Goal: Transaction & Acquisition: Purchase product/service

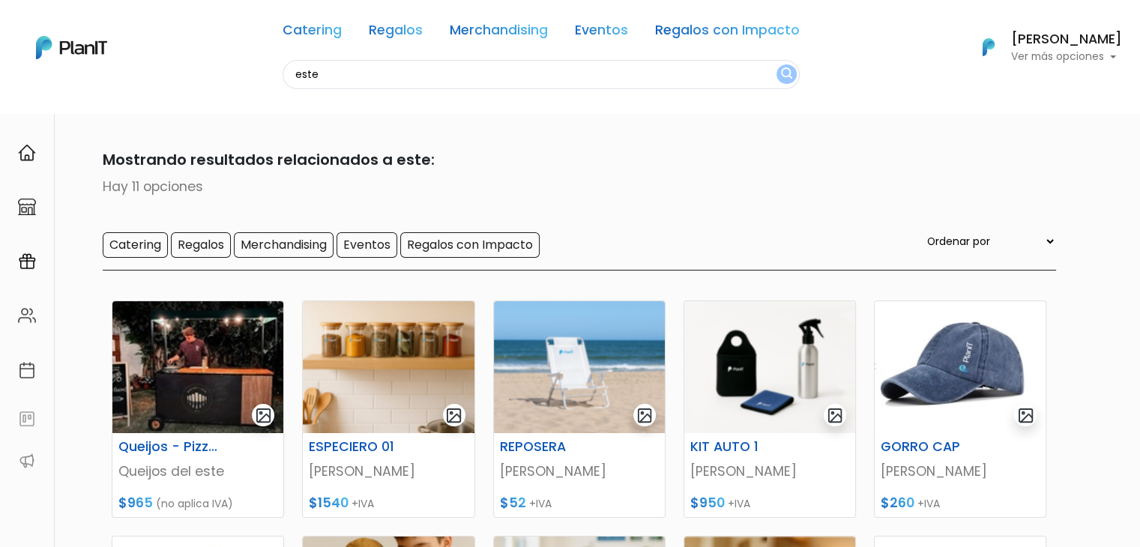
click at [424, 69] on input "este" at bounding box center [541, 74] width 517 height 29
type input "helado"
click at [777, 64] on button "submit" at bounding box center [787, 73] width 20 height 19
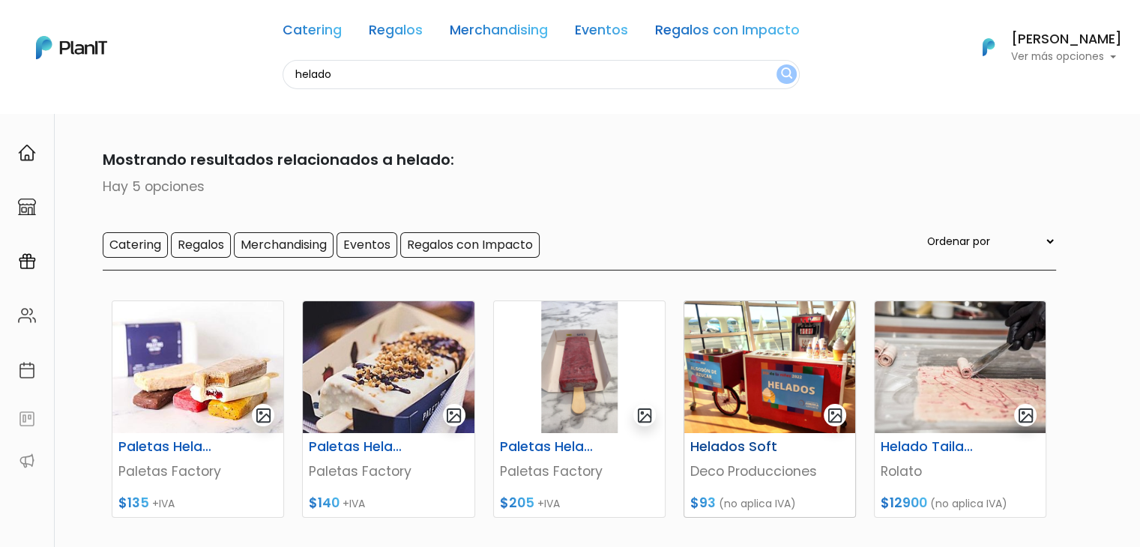
click at [747, 388] on img at bounding box center [770, 367] width 171 height 132
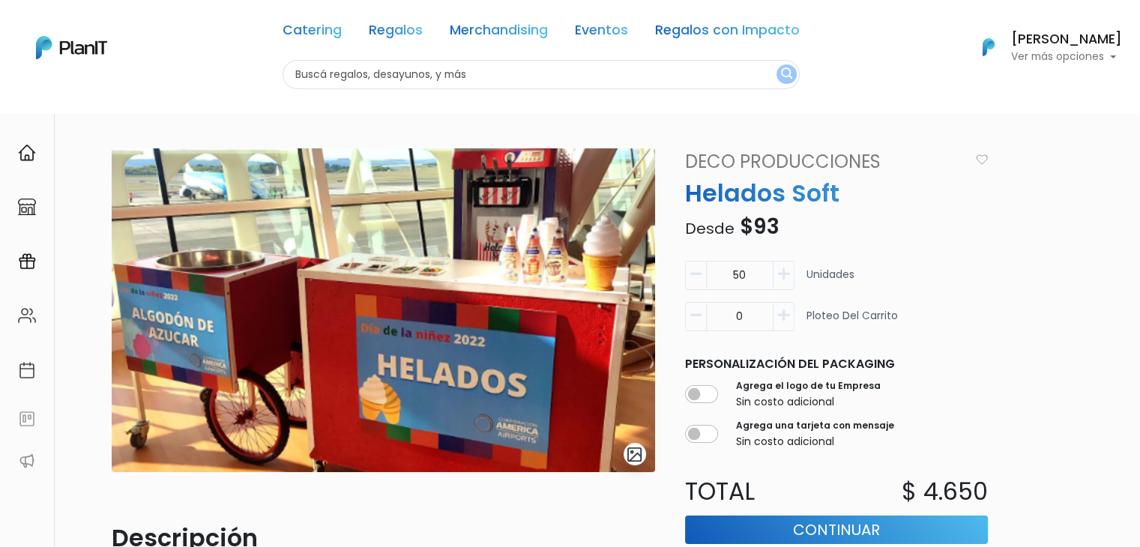
drag, startPoint x: 748, startPoint y: 274, endPoint x: 700, endPoint y: 271, distance: 48.0
click at [700, 271] on div "50" at bounding box center [739, 275] width 109 height 29
type input "150"
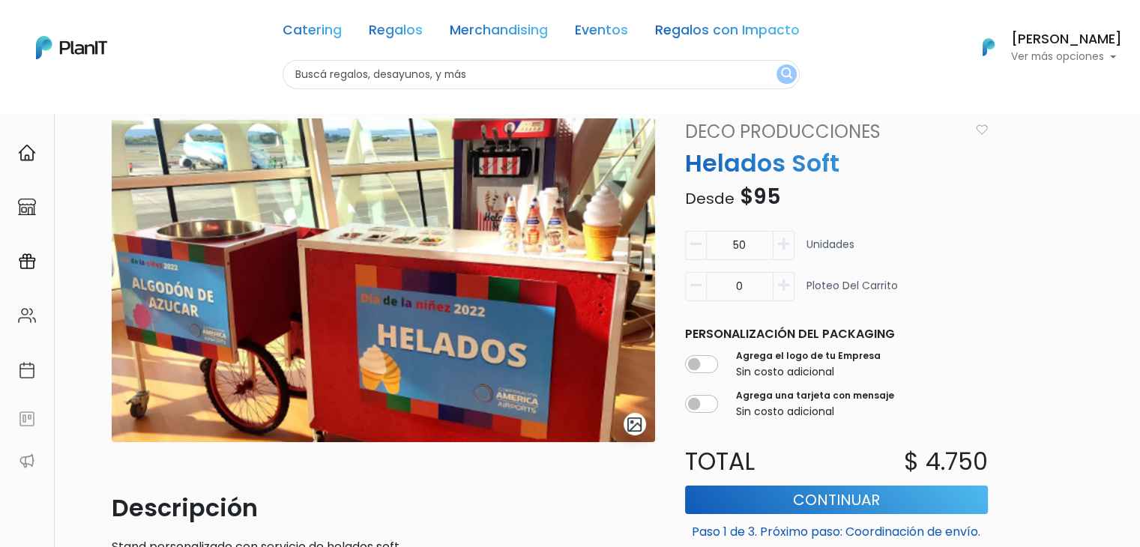
scroll to position [25, 0]
